Goal: Use online tool/utility: Utilize a website feature to perform a specific function

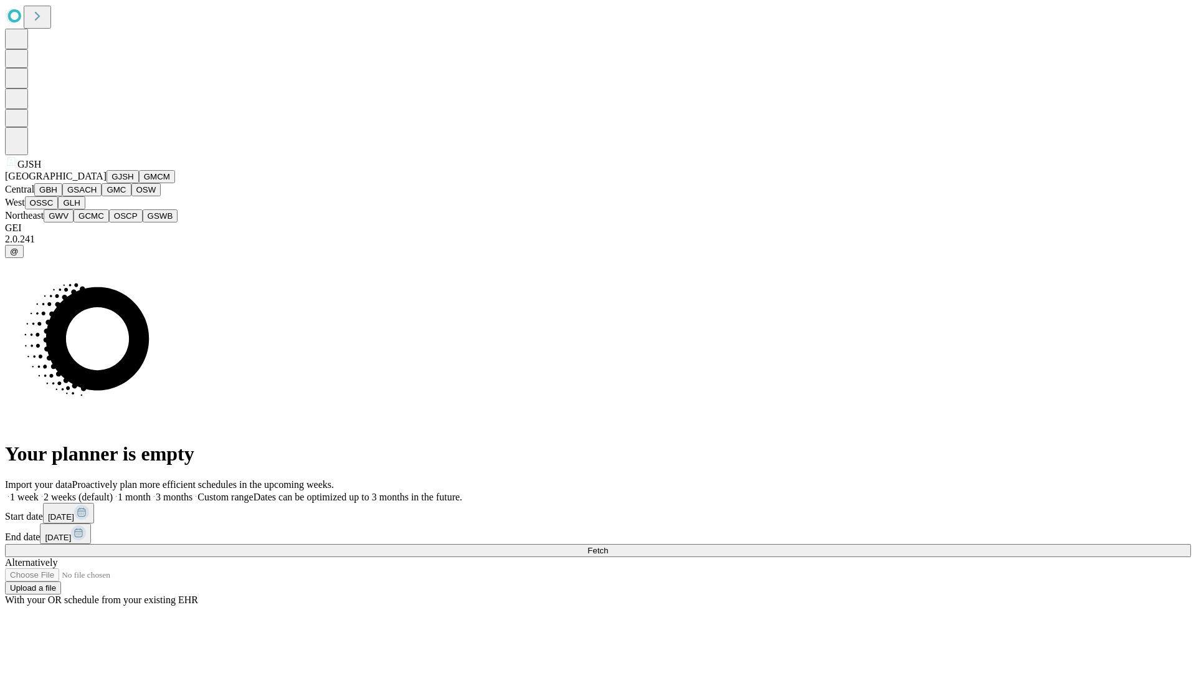
click at [107, 183] on button "GJSH" at bounding box center [123, 176] width 32 height 13
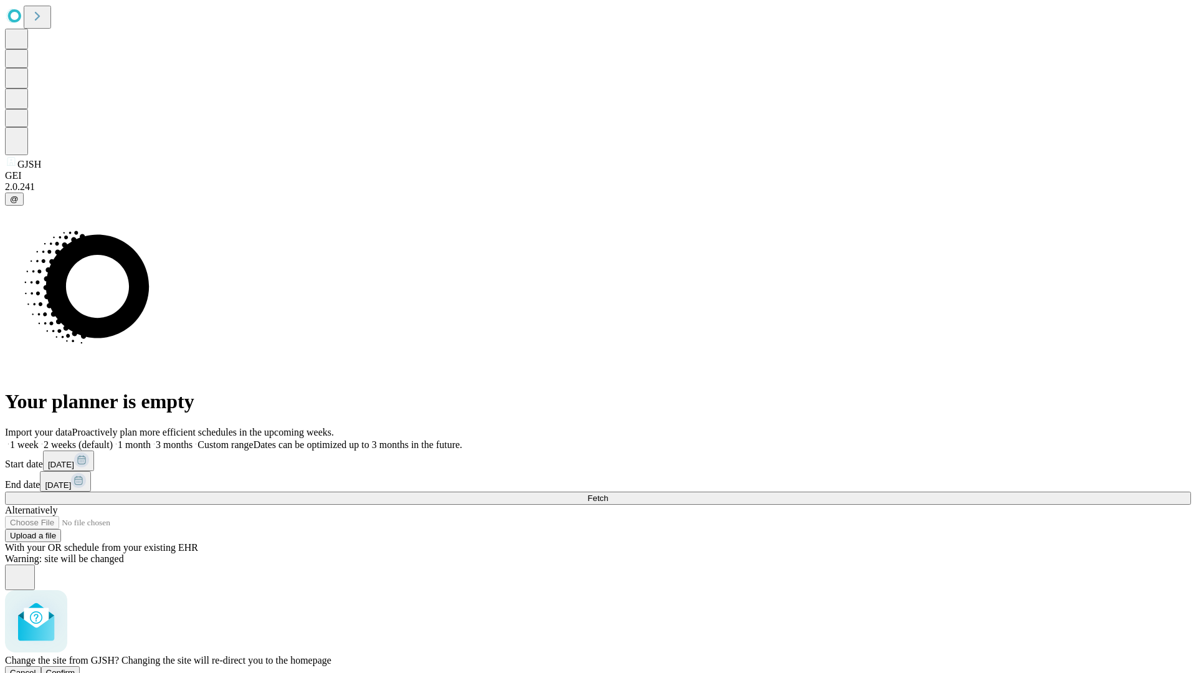
click at [75, 668] on span "Confirm" at bounding box center [60, 672] width 29 height 9
click at [151, 439] on label "1 month" at bounding box center [132, 444] width 38 height 11
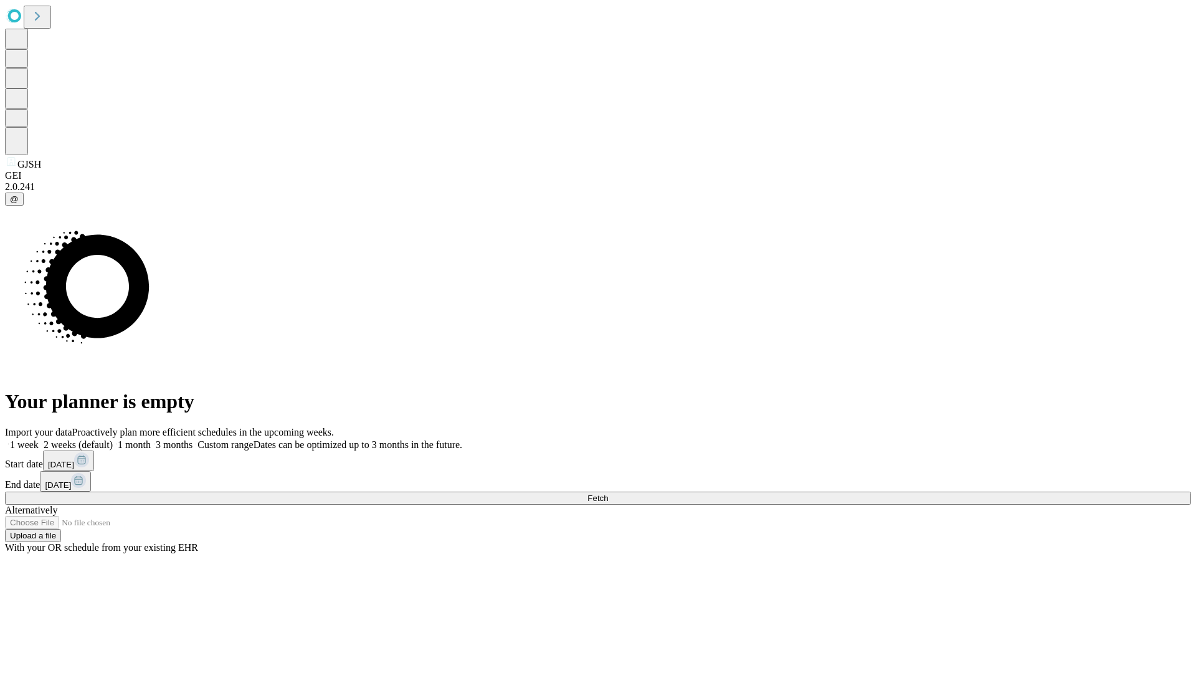
click at [608, 493] on span "Fetch" at bounding box center [597, 497] width 21 height 9
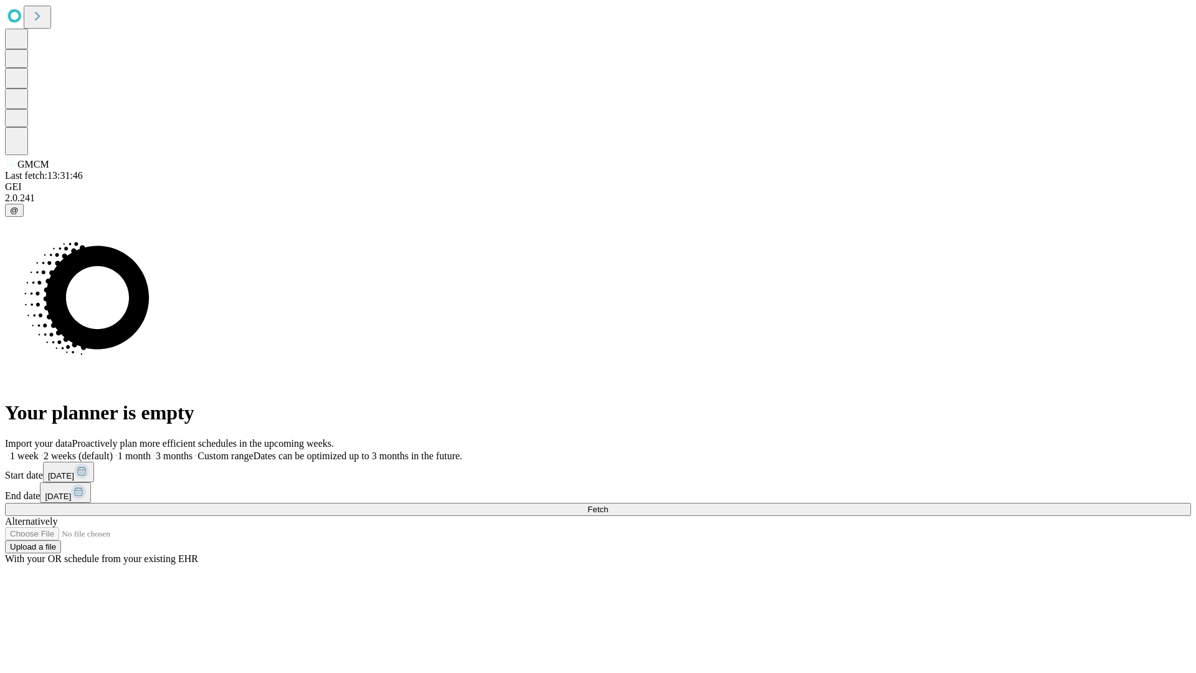
click at [151, 450] on label "1 month" at bounding box center [132, 455] width 38 height 11
click at [608, 505] on span "Fetch" at bounding box center [597, 509] width 21 height 9
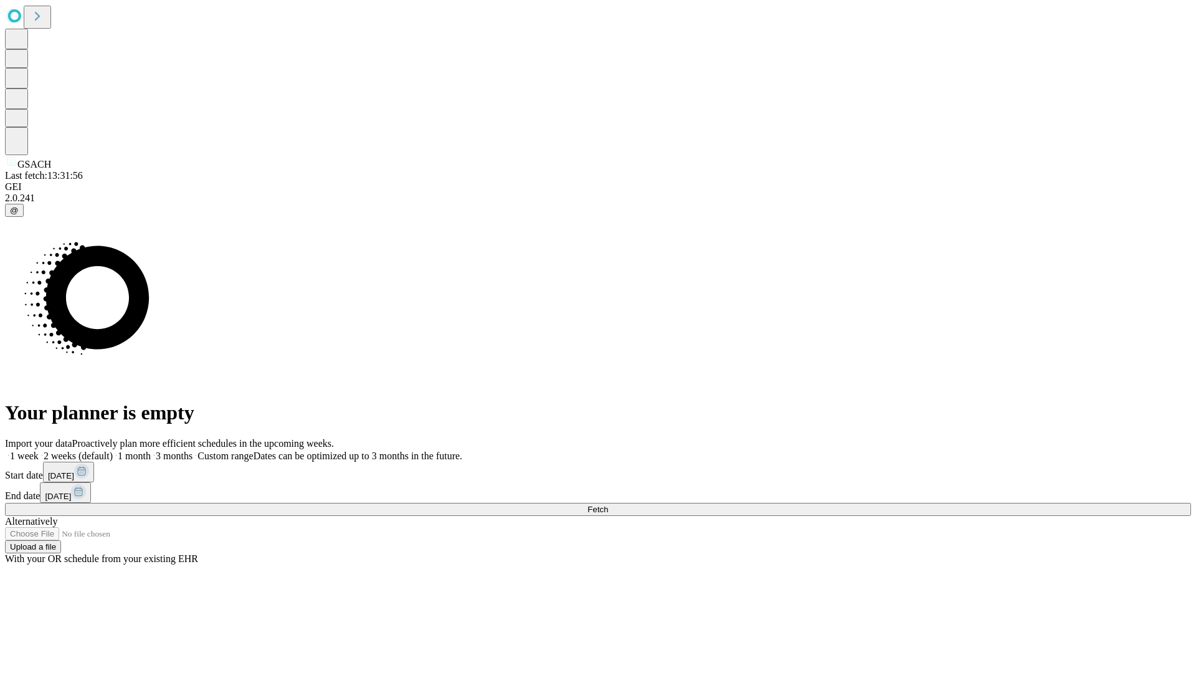
click at [151, 450] on label "1 month" at bounding box center [132, 455] width 38 height 11
click at [608, 505] on span "Fetch" at bounding box center [597, 509] width 21 height 9
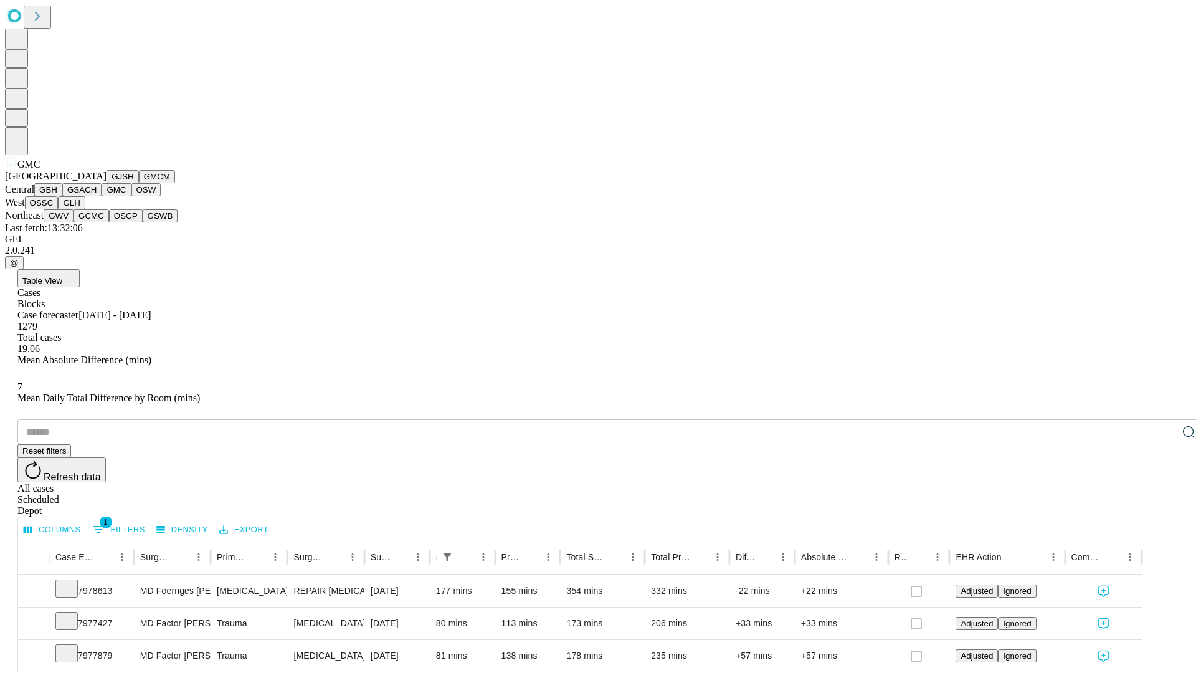
click at [131, 196] on button "OSW" at bounding box center [146, 189] width 30 height 13
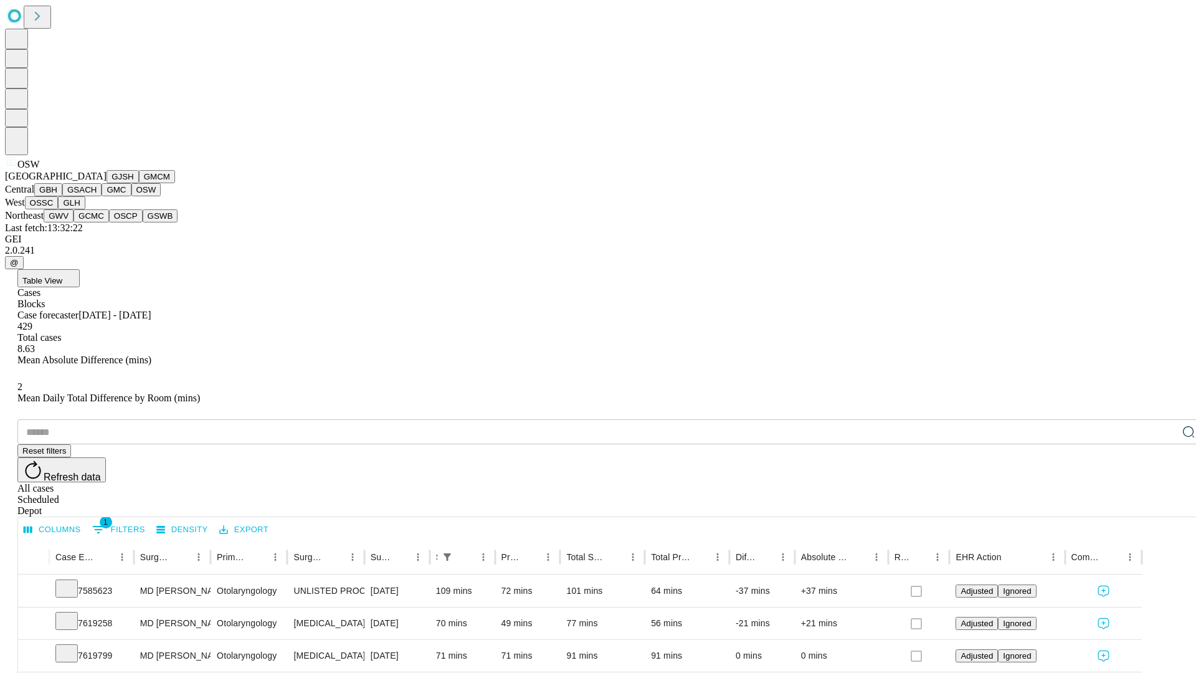
click at [59, 209] on button "OSSC" at bounding box center [42, 202] width 34 height 13
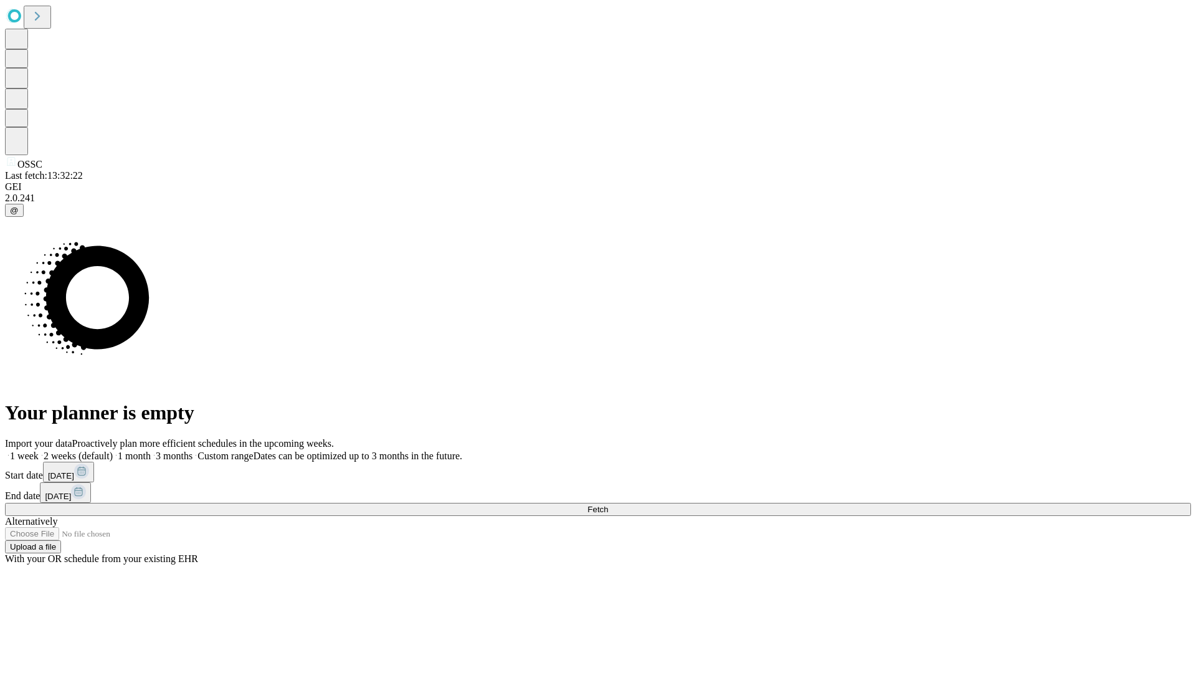
click at [151, 450] on label "1 month" at bounding box center [132, 455] width 38 height 11
click at [608, 505] on span "Fetch" at bounding box center [597, 509] width 21 height 9
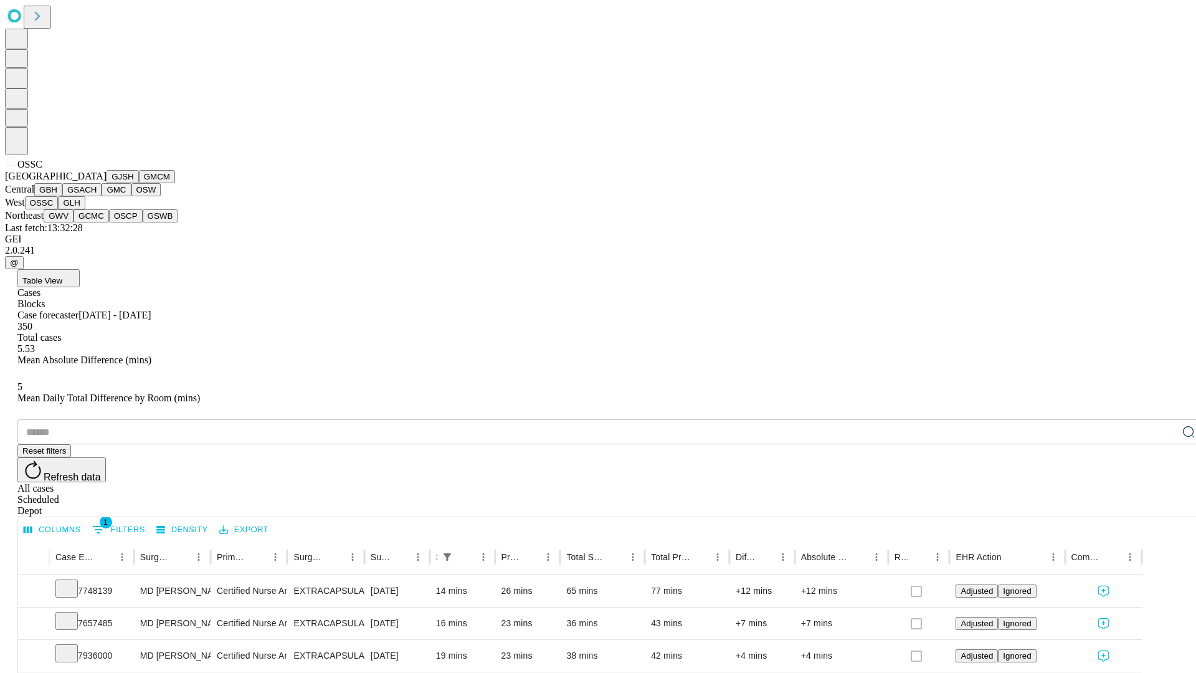
click at [85, 209] on button "GLH" at bounding box center [71, 202] width 27 height 13
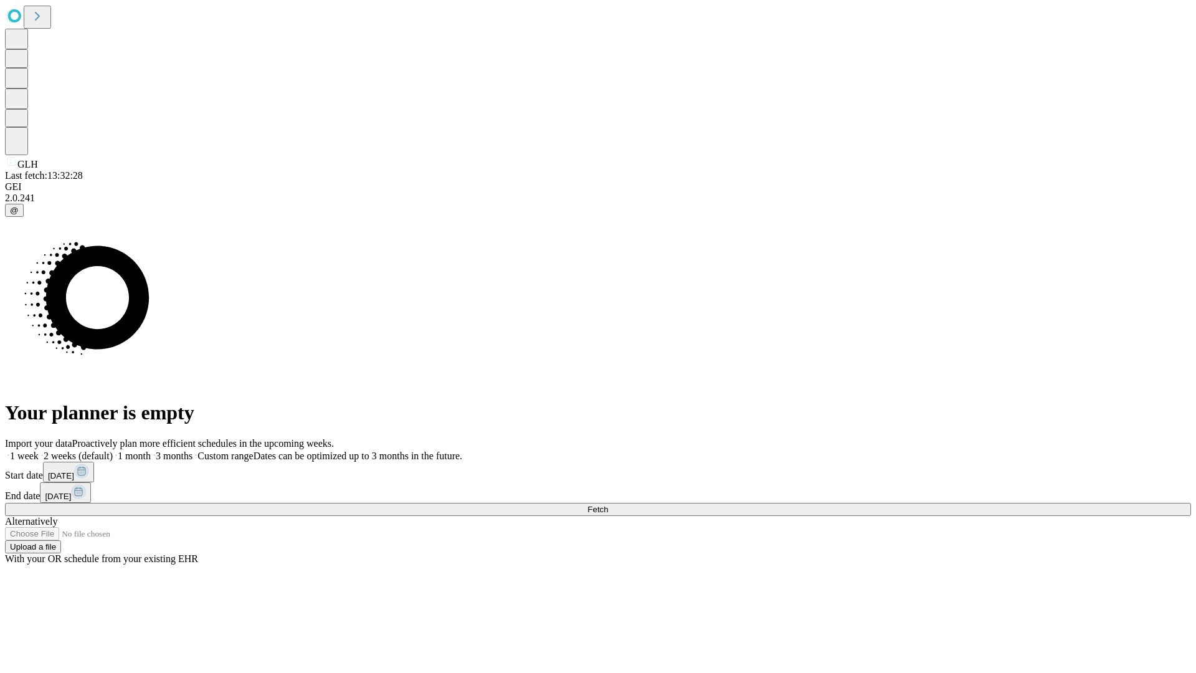
click at [151, 450] on label "1 month" at bounding box center [132, 455] width 38 height 11
click at [608, 505] on span "Fetch" at bounding box center [597, 509] width 21 height 9
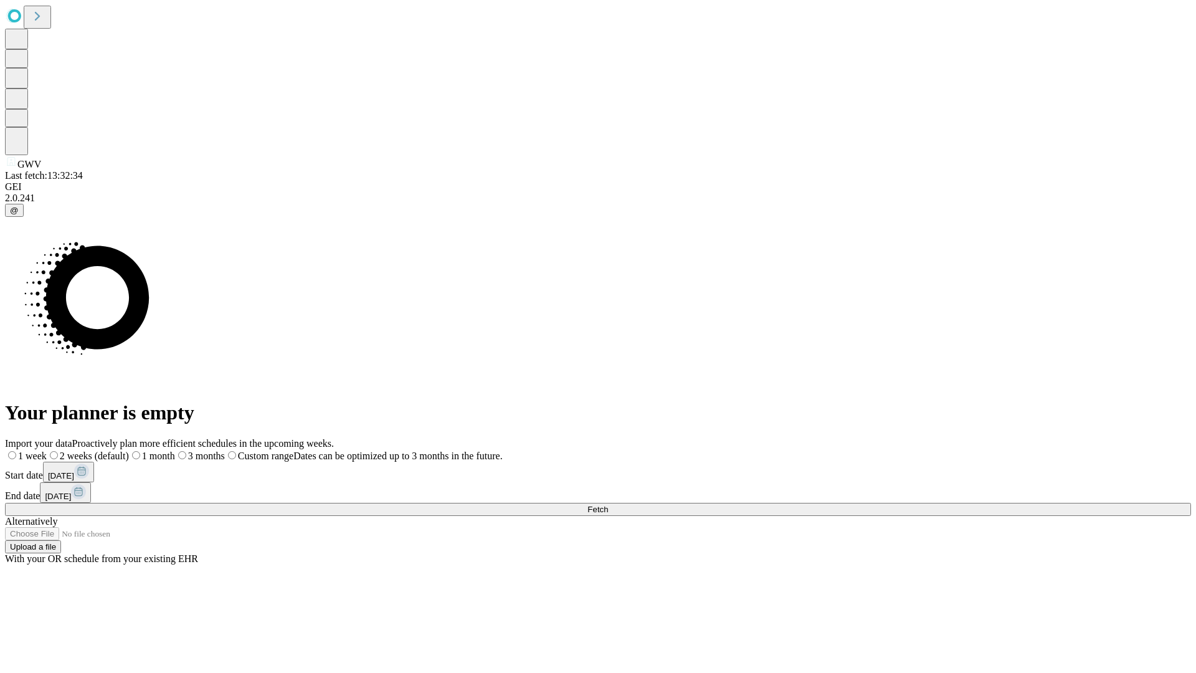
click at [608, 505] on span "Fetch" at bounding box center [597, 509] width 21 height 9
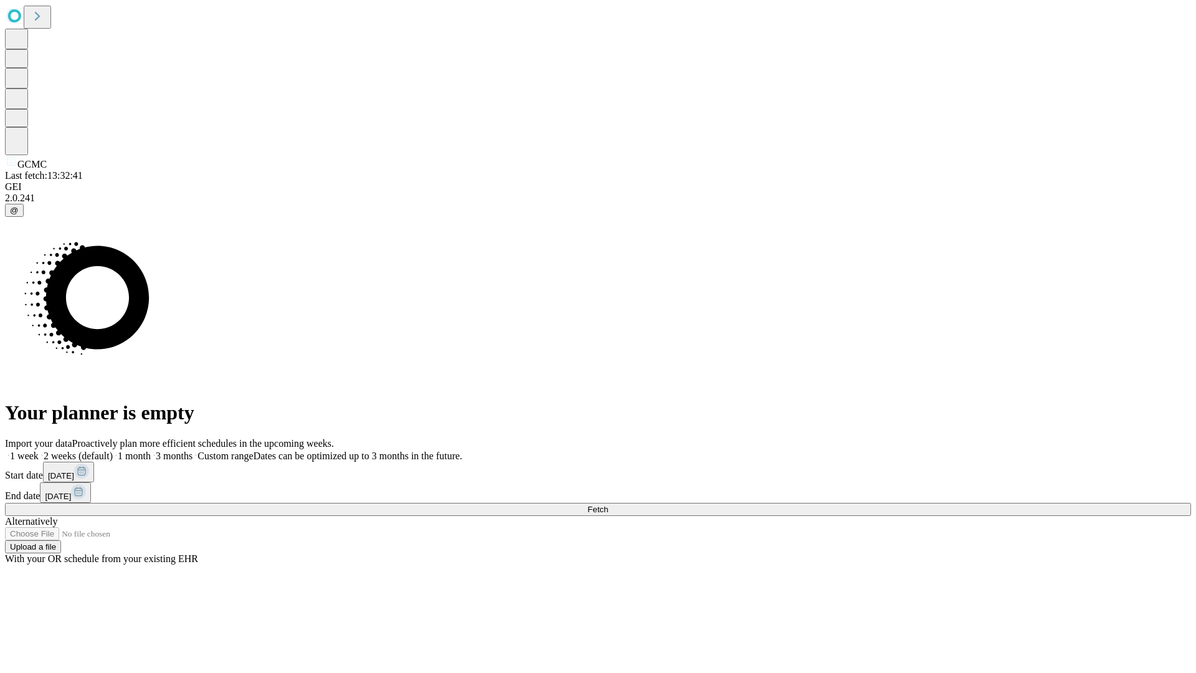
click at [151, 450] on label "1 month" at bounding box center [132, 455] width 38 height 11
click at [608, 505] on span "Fetch" at bounding box center [597, 509] width 21 height 9
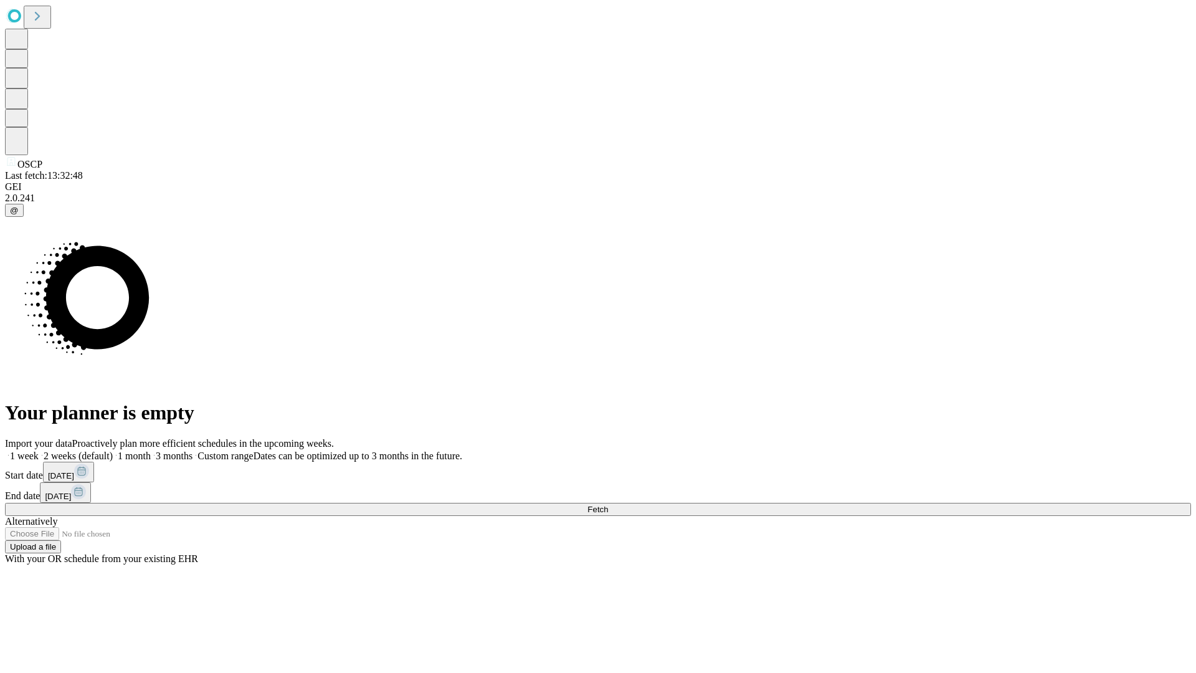
click at [151, 450] on label "1 month" at bounding box center [132, 455] width 38 height 11
click at [608, 505] on span "Fetch" at bounding box center [597, 509] width 21 height 9
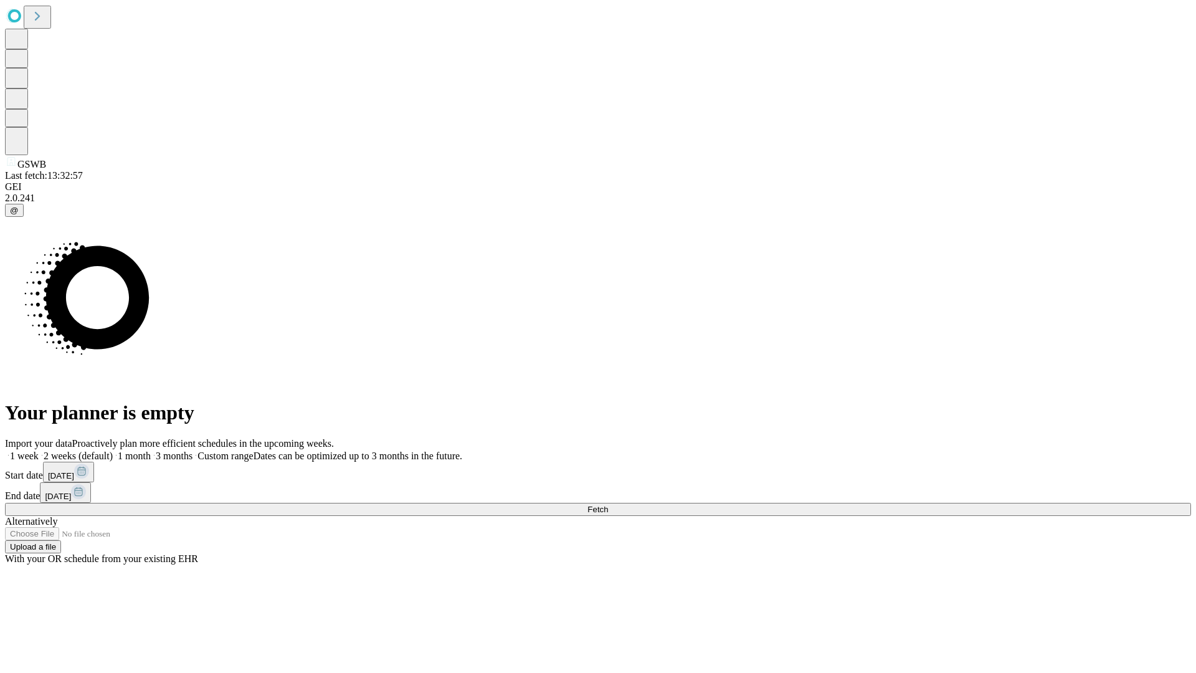
click at [151, 450] on label "1 month" at bounding box center [132, 455] width 38 height 11
click at [608, 505] on span "Fetch" at bounding box center [597, 509] width 21 height 9
